Goal: Communication & Community: Ask a question

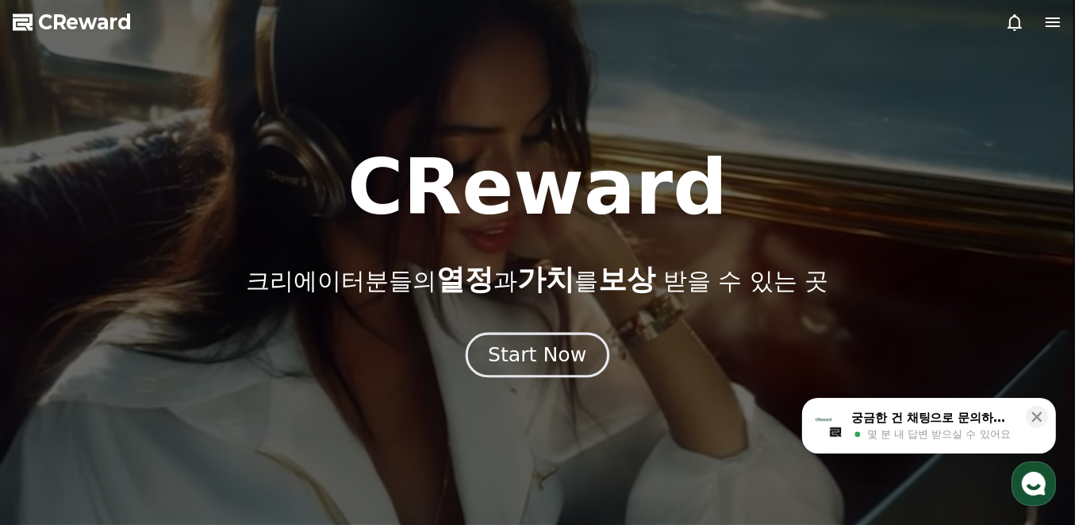
click at [536, 344] on div "Start Now" at bounding box center [537, 354] width 98 height 27
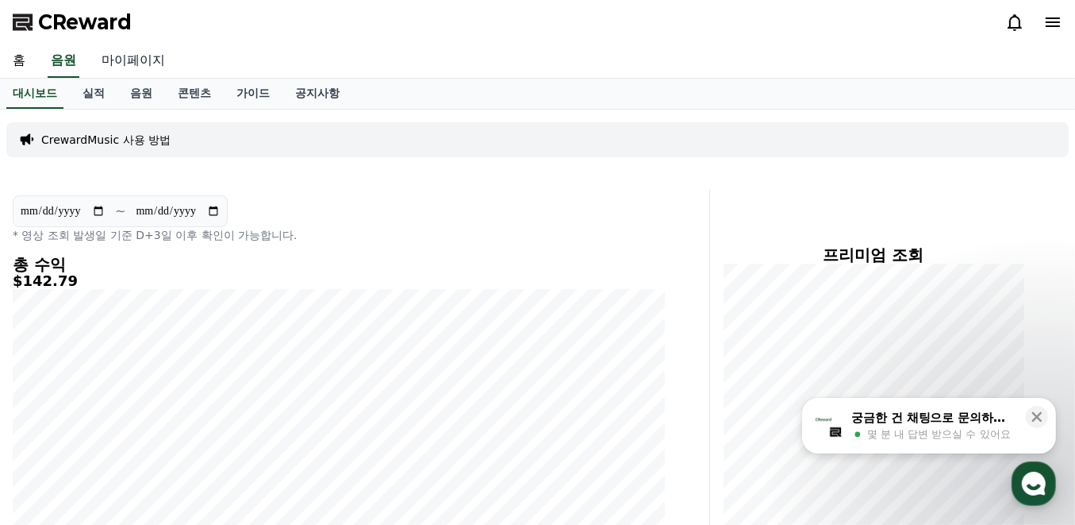
click at [136, 65] on link "마이페이지" at bounding box center [133, 60] width 89 height 33
select select "**********"
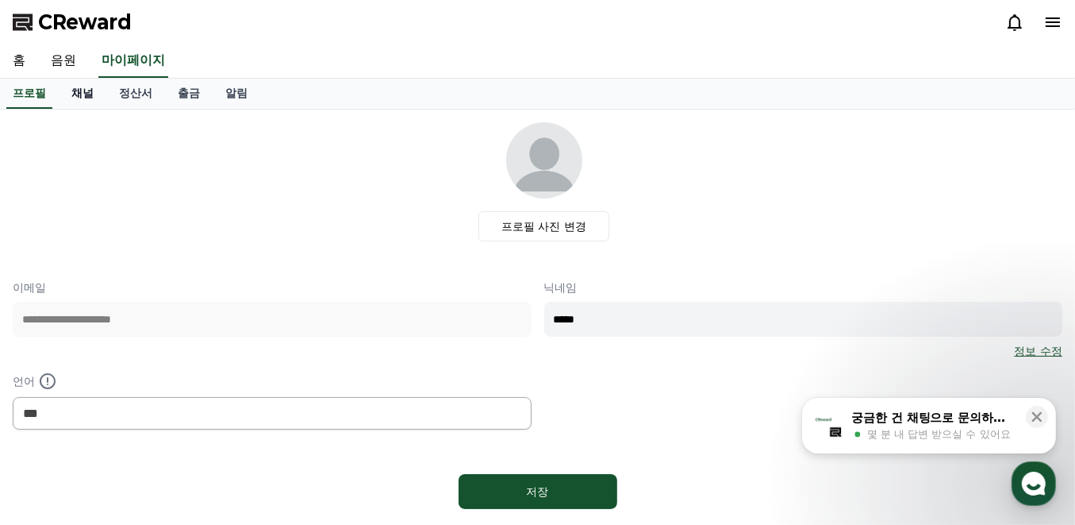
click at [85, 90] on link "채널" at bounding box center [83, 94] width 48 height 30
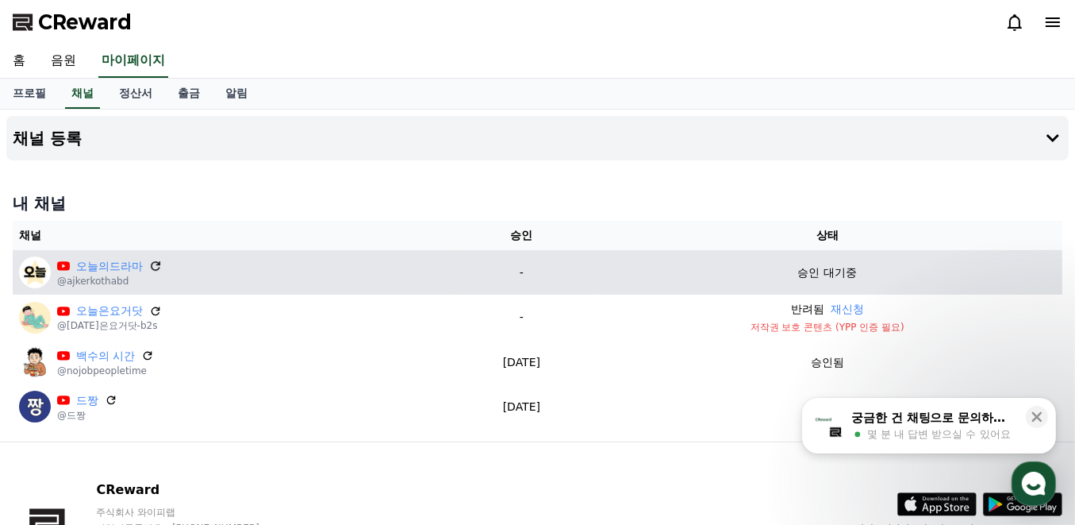
click at [152, 263] on icon at bounding box center [156, 266] width 10 height 10
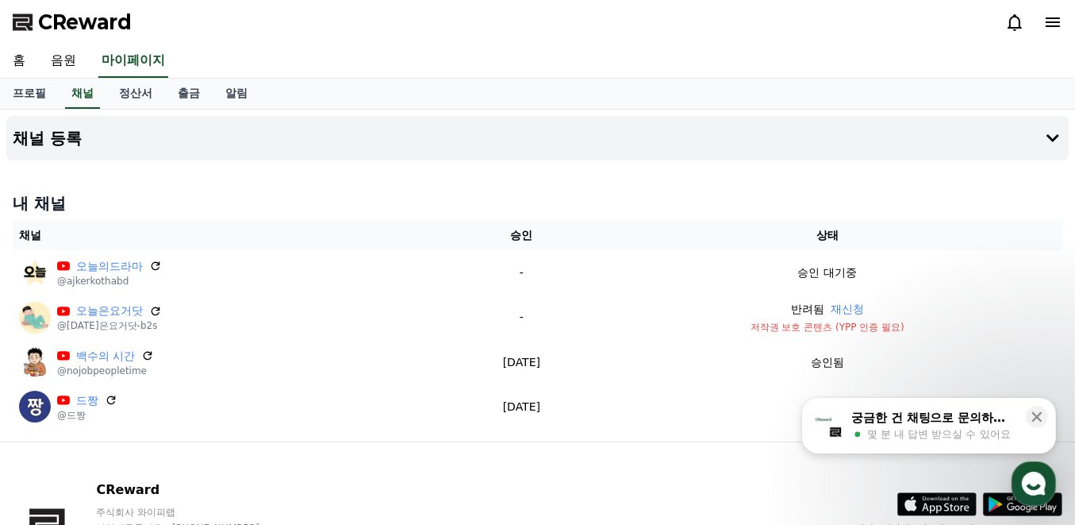
click at [948, 424] on div "궁금한 건 채팅으로 문의하세요" at bounding box center [934, 418] width 165 height 16
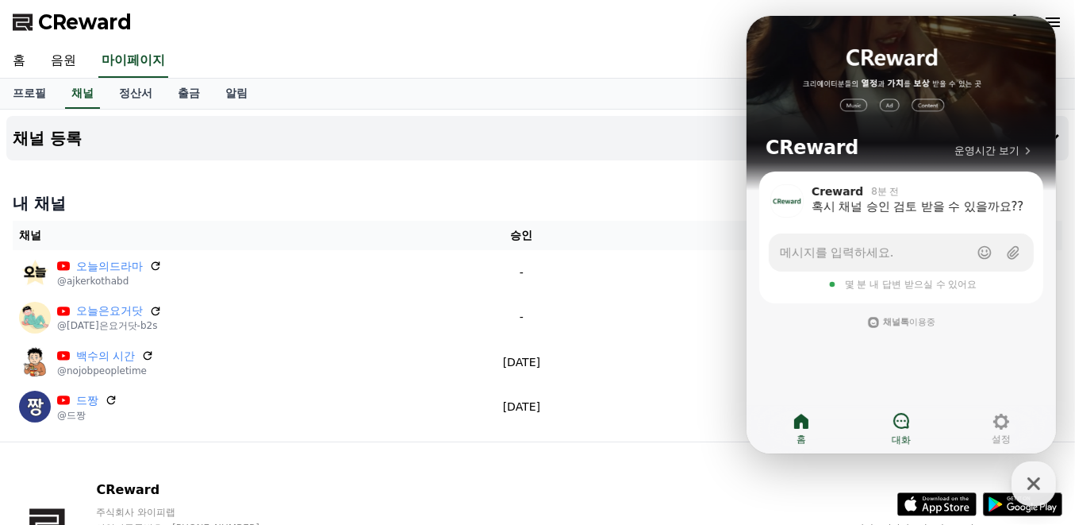
click at [893, 421] on icon at bounding box center [901, 421] width 16 height 16
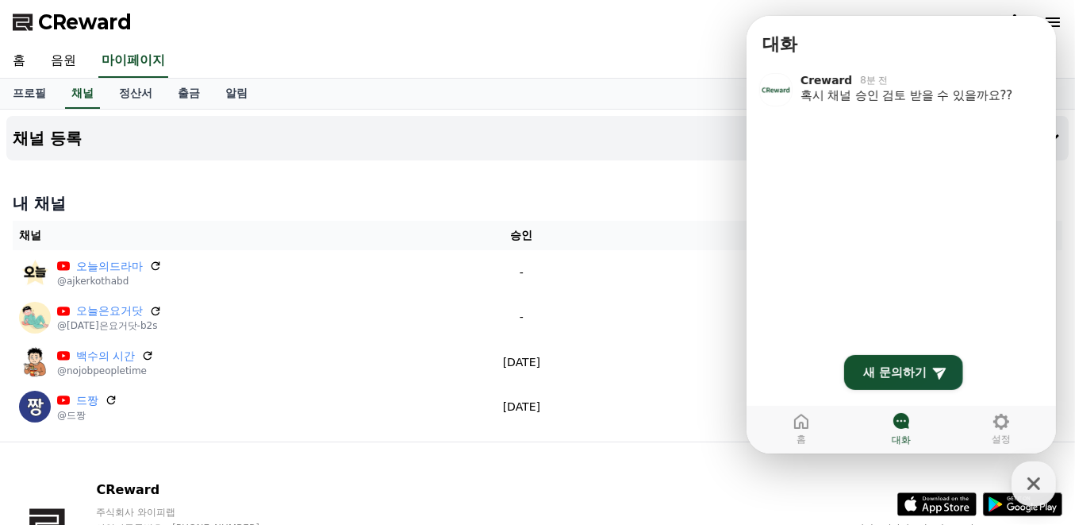
click at [640, 193] on h4 "내 채널" at bounding box center [538, 203] width 1050 height 22
click at [965, 44] on h1 "대화" at bounding box center [903, 45] width 298 height 32
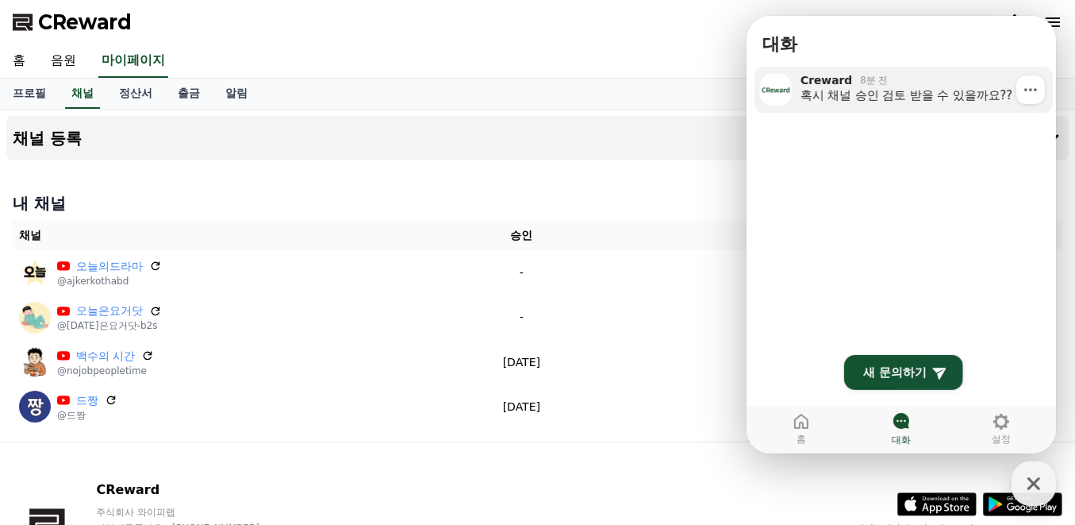
click at [898, 90] on div "혹시 채널 승인 검토 받을 수 있을까요??" at bounding box center [920, 95] width 241 height 16
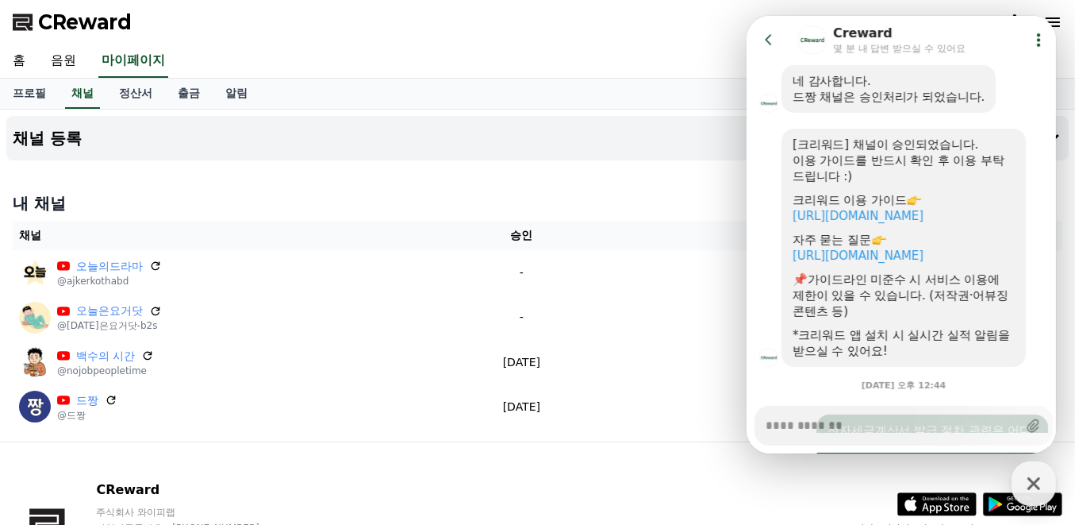
scroll to position [2017, 0]
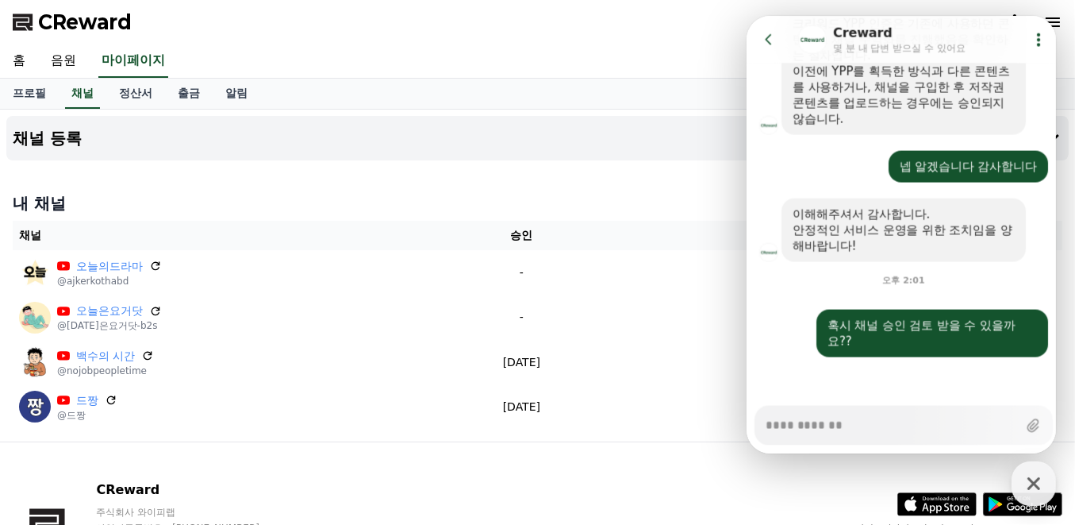
drag, startPoint x: 1032, startPoint y: 471, endPoint x: 1021, endPoint y: 463, distance: 13.7
click at [1031, 471] on icon "button" at bounding box center [1034, 483] width 29 height 29
type textarea "*"
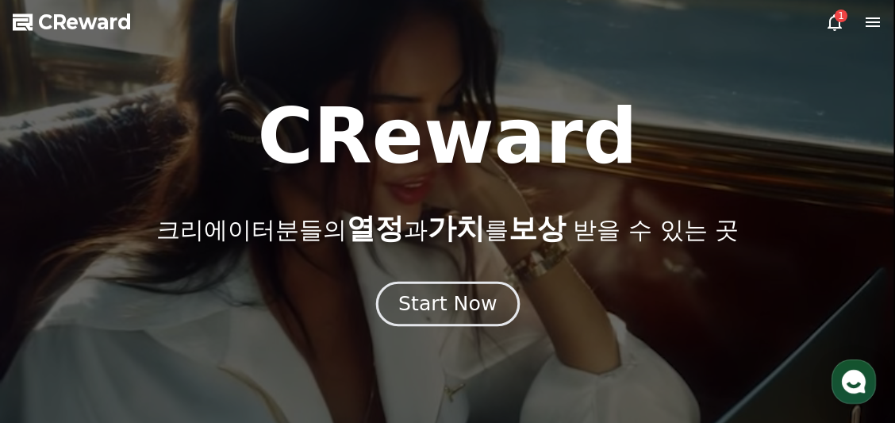
click at [453, 317] on button "Start Now" at bounding box center [447, 303] width 144 height 45
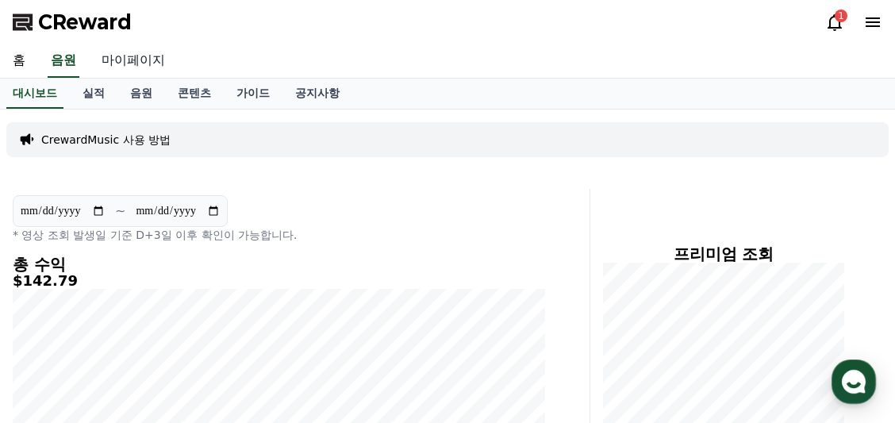
click at [136, 58] on link "마이페이지" at bounding box center [133, 60] width 89 height 33
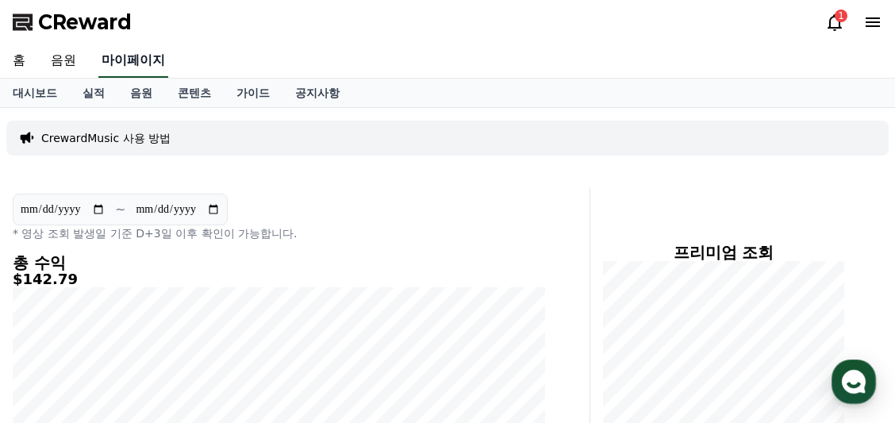
select select "**********"
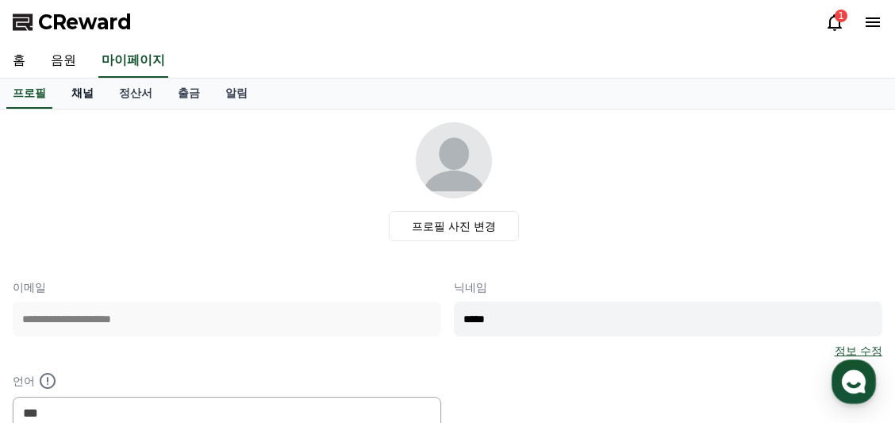
click at [80, 90] on link "채널" at bounding box center [83, 94] width 48 height 30
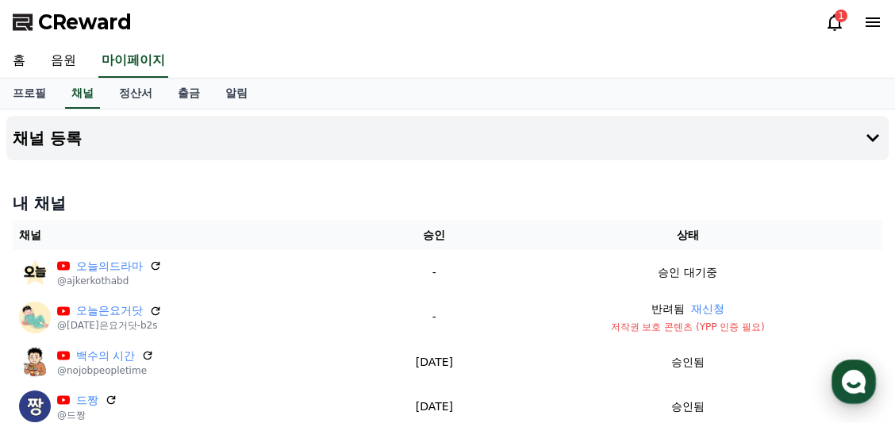
click at [844, 378] on use "button" at bounding box center [854, 382] width 24 height 24
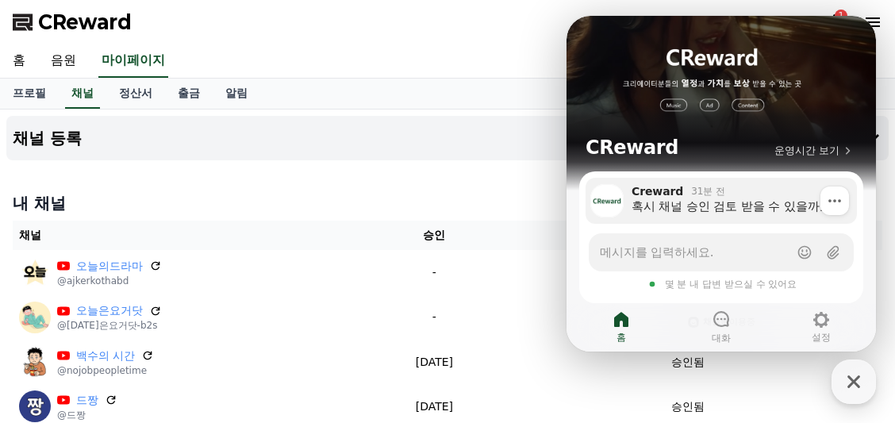
click at [738, 218] on link "Creward 31분 전 혹시 채널 승인 검토 받을 수 있을까요?? Show action list menu" at bounding box center [721, 201] width 271 height 46
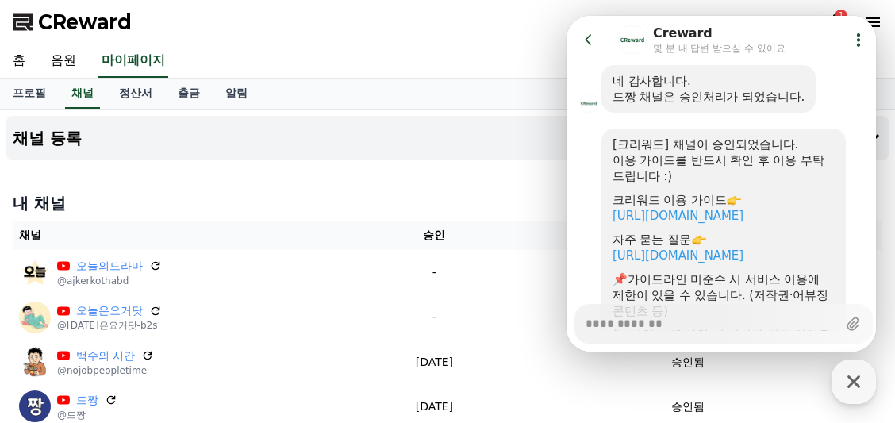
scroll to position [2120, 0]
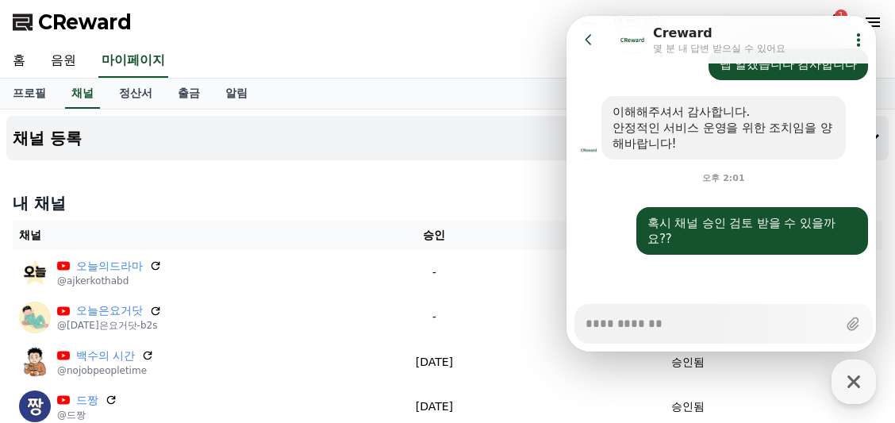
type textarea "*"
click at [581, 44] on icon at bounding box center [589, 40] width 16 height 16
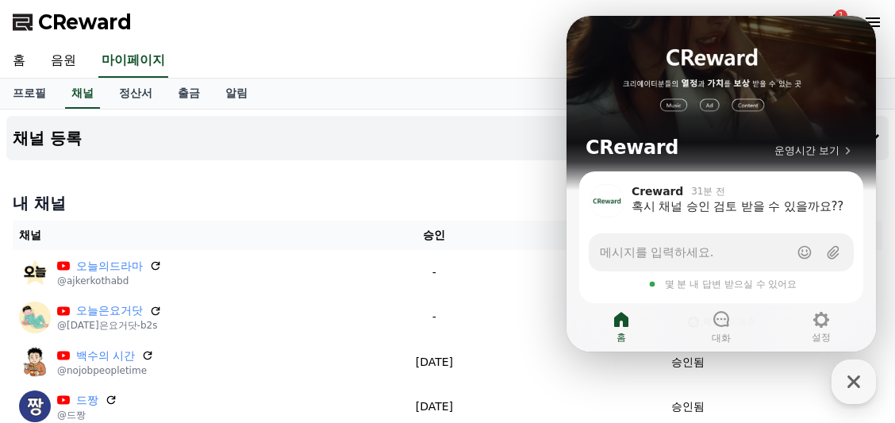
click at [540, 38] on div "CReward 1" at bounding box center [447, 22] width 895 height 44
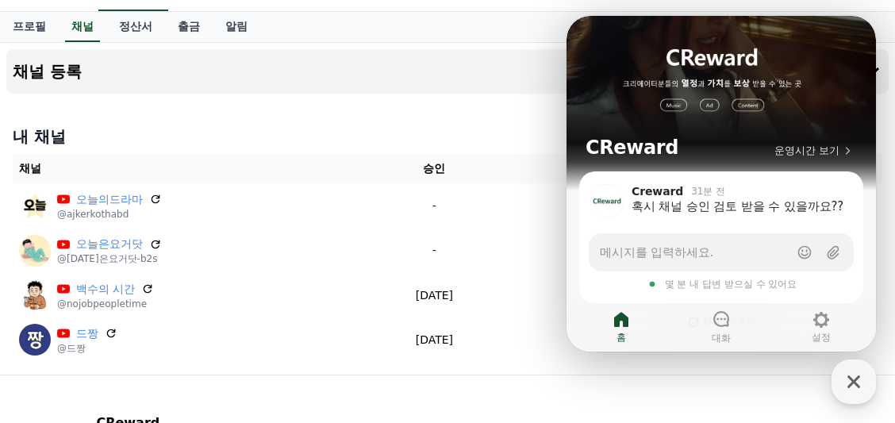
scroll to position [3, 0]
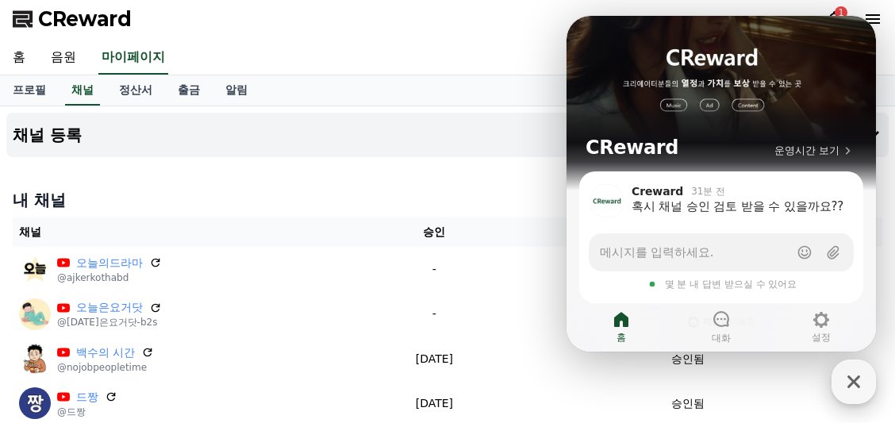
click at [855, 385] on icon "button" at bounding box center [854, 381] width 29 height 29
